Goal: Information Seeking & Learning: Check status

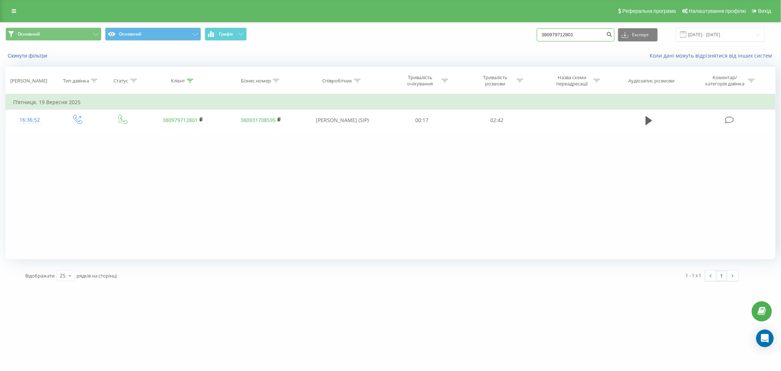
click at [583, 35] on input "380979712801" at bounding box center [576, 34] width 78 height 13
drag, startPoint x: 588, startPoint y: 33, endPoint x: 543, endPoint y: 36, distance: 44.7
click at [543, 36] on div "Основний Основний Графік 380979712801 Експорт .csv .xls .xlsx 19.06.2025 - 19.0…" at bounding box center [390, 34] width 770 height 14
paste input "634952800"
type input "380634952800"
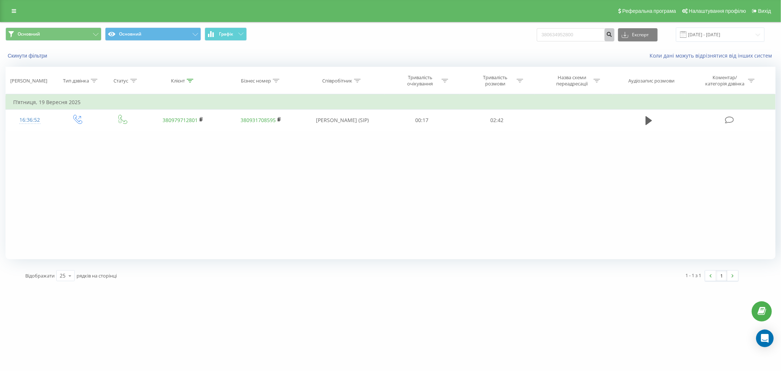
click at [612, 34] on icon "submit" at bounding box center [610, 33] width 6 height 4
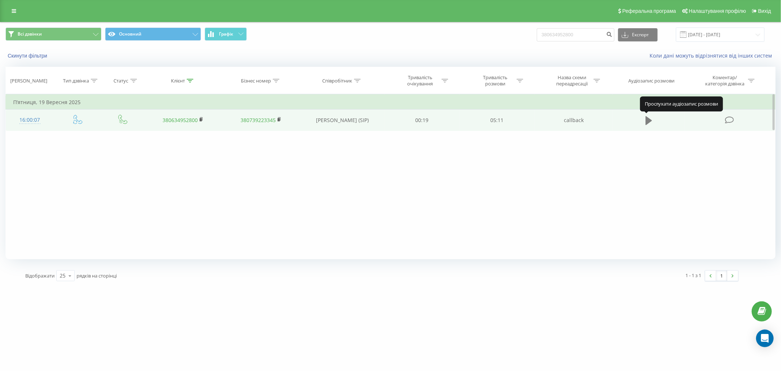
click at [646, 119] on icon at bounding box center [649, 120] width 7 height 9
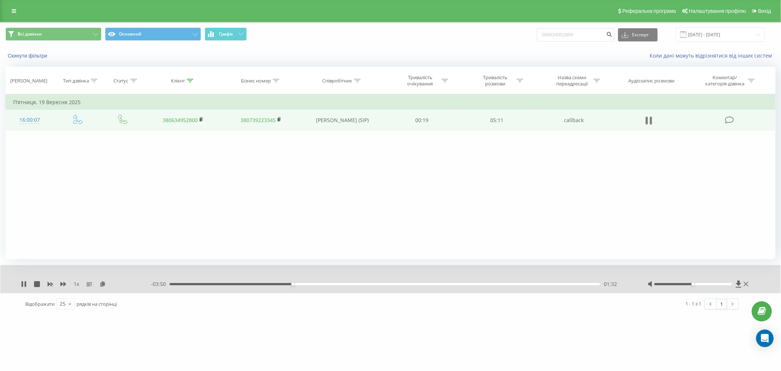
click at [645, 122] on button at bounding box center [649, 120] width 11 height 11
